Goal: Check status: Check status

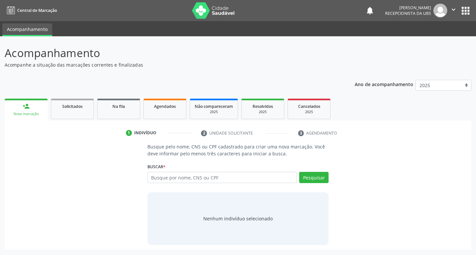
click at [209, 176] on input "text" at bounding box center [222, 177] width 150 height 11
type input "209290629430009"
click at [308, 180] on button "Pesquisar" at bounding box center [313, 177] width 29 height 11
type input "209290629430009"
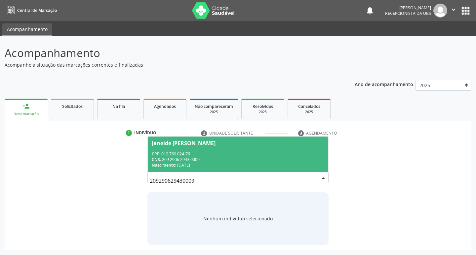
drag, startPoint x: 166, startPoint y: 159, endPoint x: 205, endPoint y: 158, distance: 39.3
click at [205, 158] on div "CNS: 209 2906 2943 0009" at bounding box center [238, 160] width 173 height 6
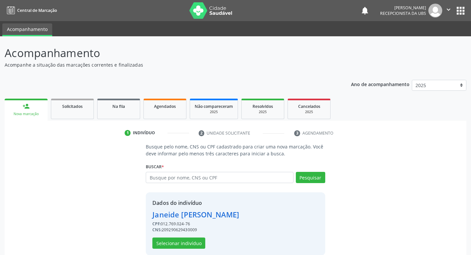
drag, startPoint x: 162, startPoint y: 223, endPoint x: 195, endPoint y: 224, distance: 33.7
click at [195, 224] on div "CPF: 012.769.024-76" at bounding box center [195, 224] width 87 height 6
copy div "012.769.024-76"
click at [192, 177] on input "text" at bounding box center [219, 177] width 147 height 11
paste input "012.769.024-76"
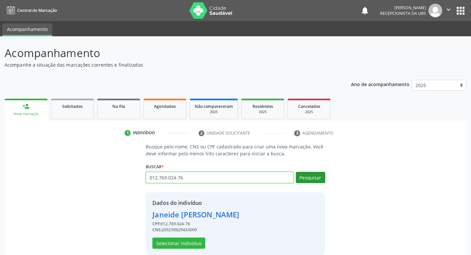
type input "012.769.024-76"
click at [311, 175] on button "Pesquisar" at bounding box center [310, 177] width 29 height 11
click at [67, 175] on div "Busque pelo nome, CNS ou CPF cadastrado para criar uma nova marcação. Você deve…" at bounding box center [235, 199] width 452 height 112
